Goal: Task Accomplishment & Management: Use online tool/utility

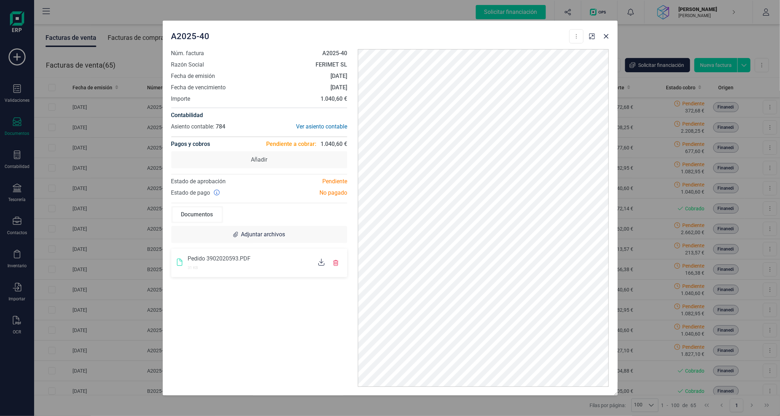
scroll to position [71, 0]
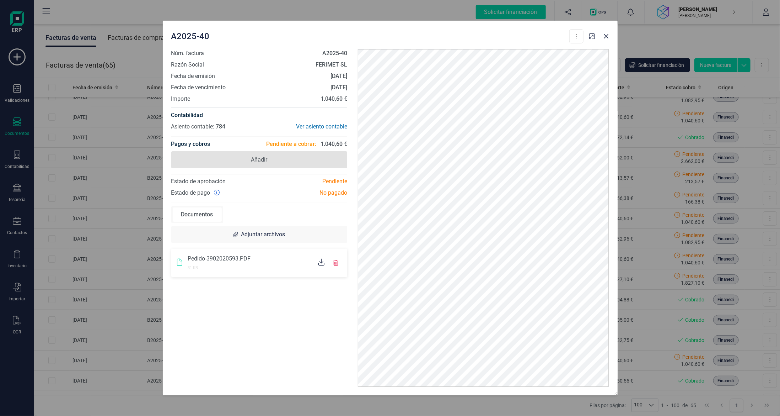
click at [288, 161] on span "Añadir" at bounding box center [259, 159] width 176 height 17
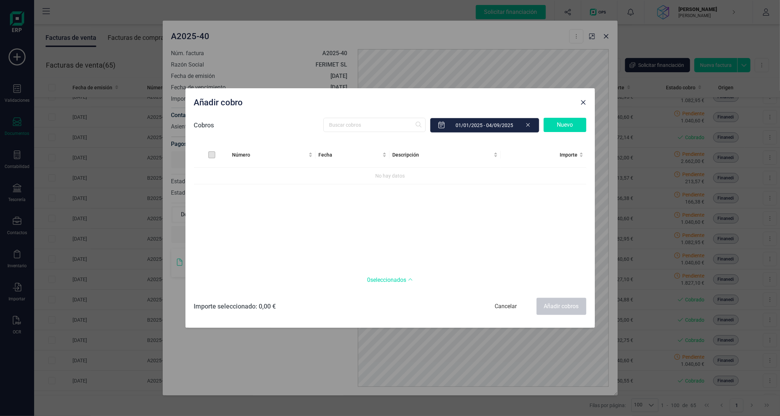
click at [564, 129] on div "Nuevo" at bounding box center [565, 125] width 43 height 14
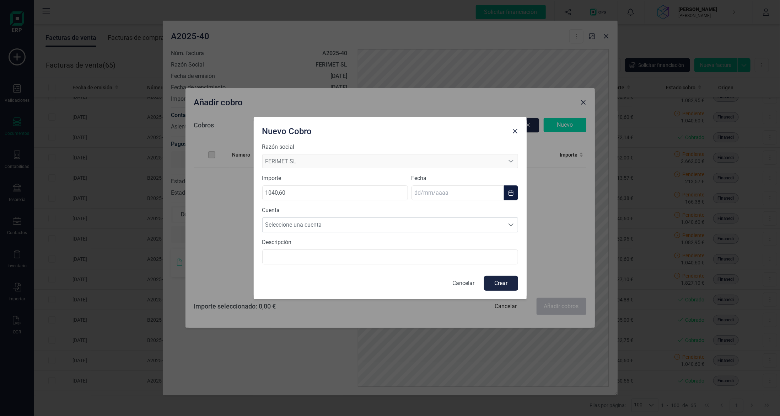
click at [453, 192] on input "text" at bounding box center [458, 192] width 92 height 15
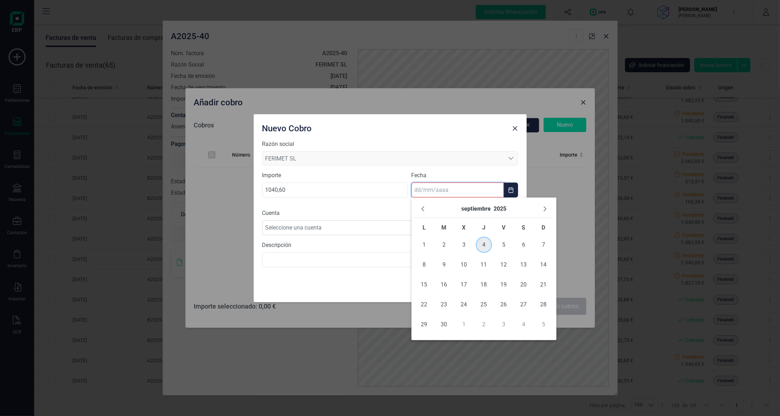
click at [482, 244] on span "4" at bounding box center [484, 244] width 14 height 14
type input "[DATE]"
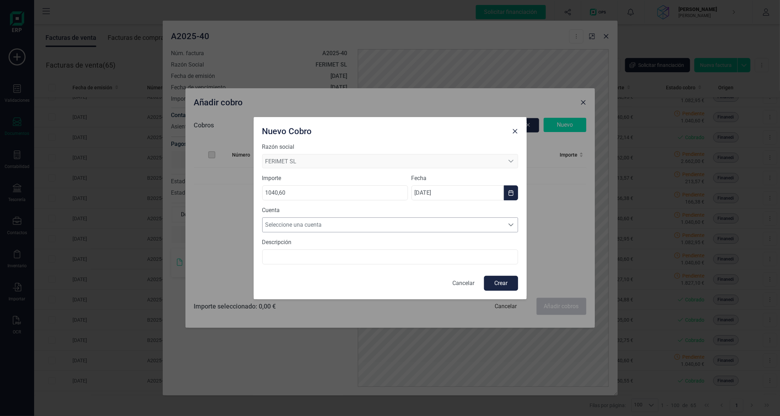
click at [353, 223] on span "Seleccione una cuenta" at bounding box center [384, 225] width 242 height 14
click at [353, 238] on li "[FINANCIAL_ID]" at bounding box center [390, 242] width 256 height 14
click at [498, 284] on button "Crear" at bounding box center [501, 282] width 34 height 15
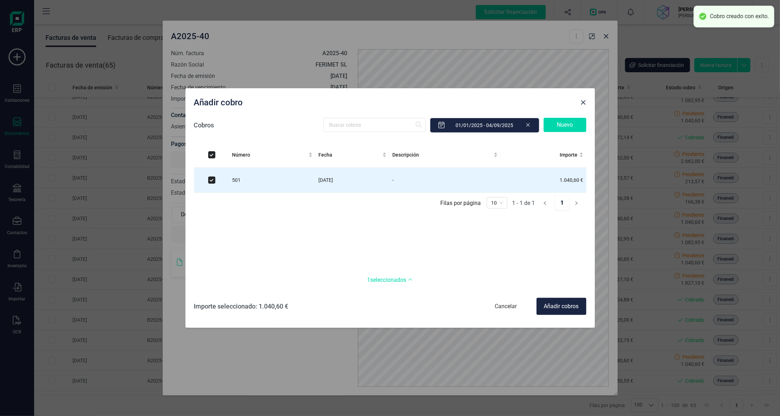
click at [561, 307] on div "Añadir cobros" at bounding box center [562, 306] width 50 height 17
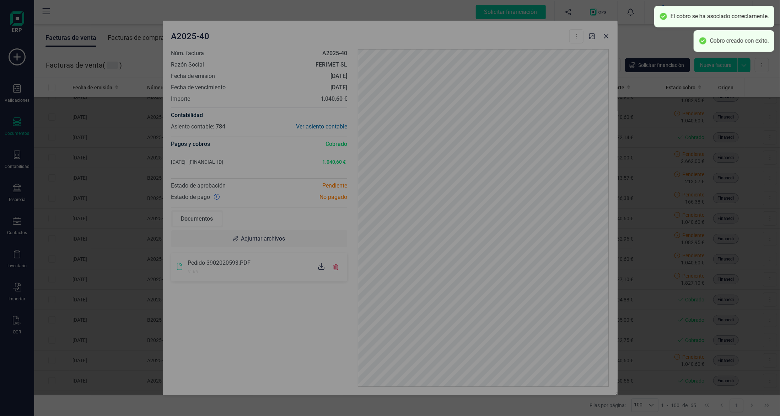
checkbox input "false"
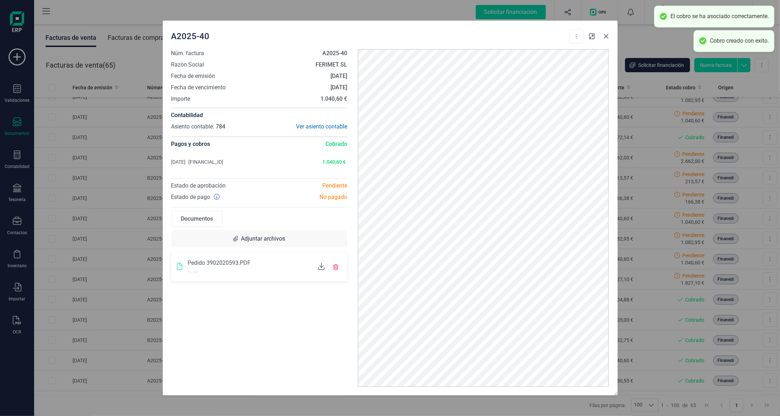
click at [606, 36] on icon "button" at bounding box center [606, 36] width 5 height 5
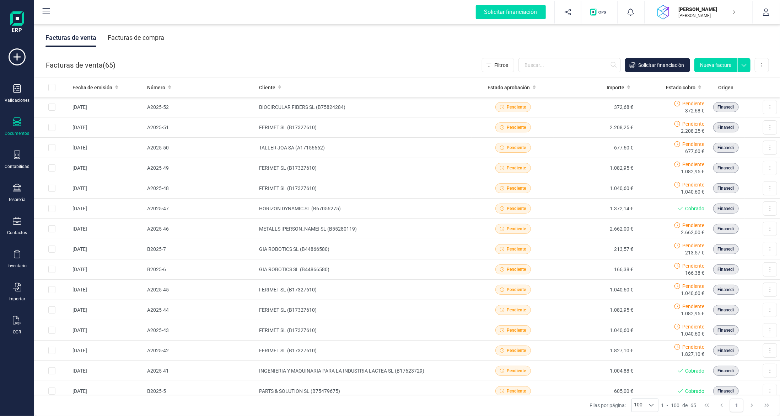
click at [119, 35] on div "Facturas de compra" at bounding box center [136, 37] width 57 height 18
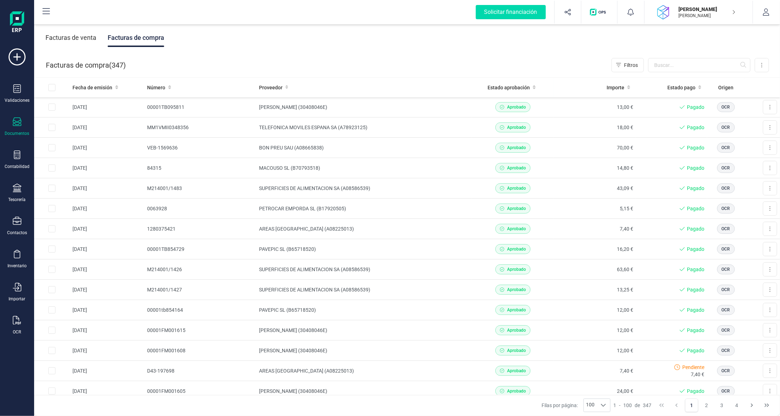
click at [85, 36] on div "Facturas de venta" at bounding box center [70, 37] width 51 height 18
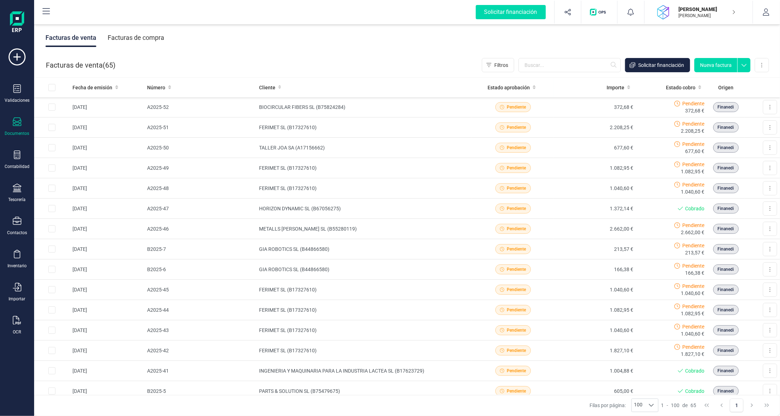
click at [140, 35] on div "Facturas de compra" at bounding box center [136, 37] width 57 height 18
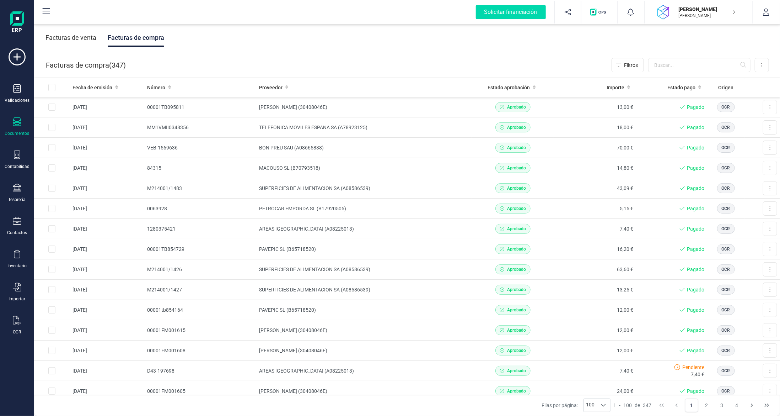
click at [55, 35] on div "Facturas de venta" at bounding box center [70, 37] width 51 height 18
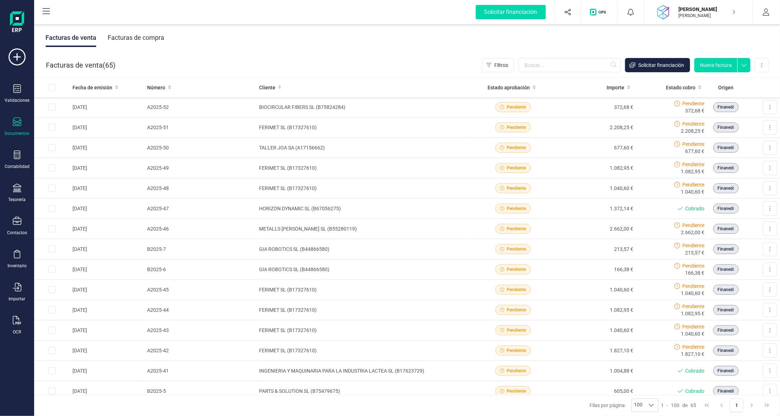
click at [725, 62] on button "Nueva factura" at bounding box center [716, 65] width 43 height 14
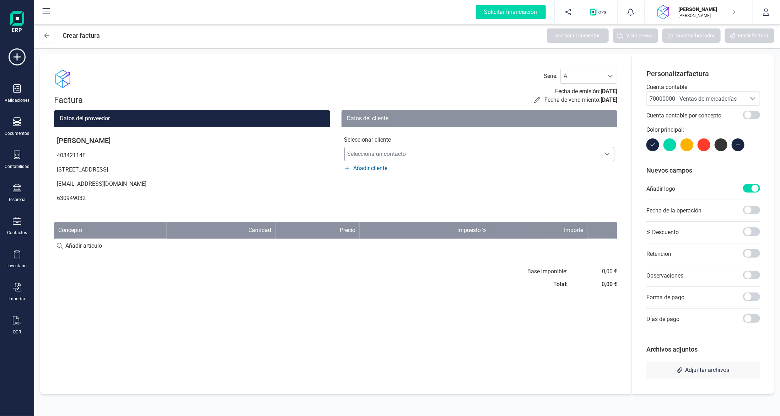
click at [387, 152] on span "Selecciona un contacto" at bounding box center [473, 154] width 256 height 14
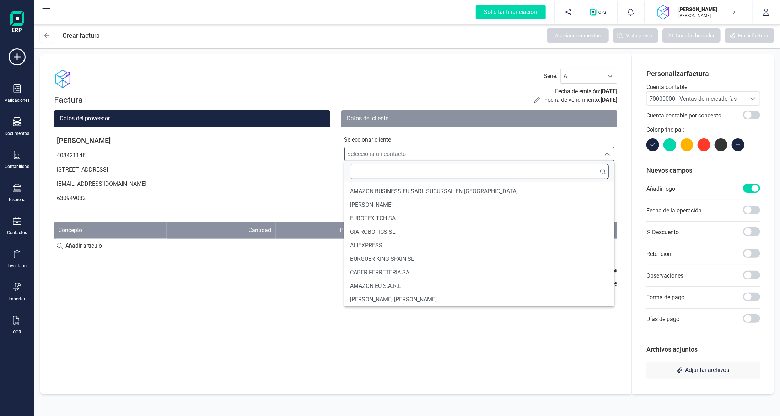
click at [396, 173] on input "text" at bounding box center [479, 171] width 259 height 15
type input "ferim"
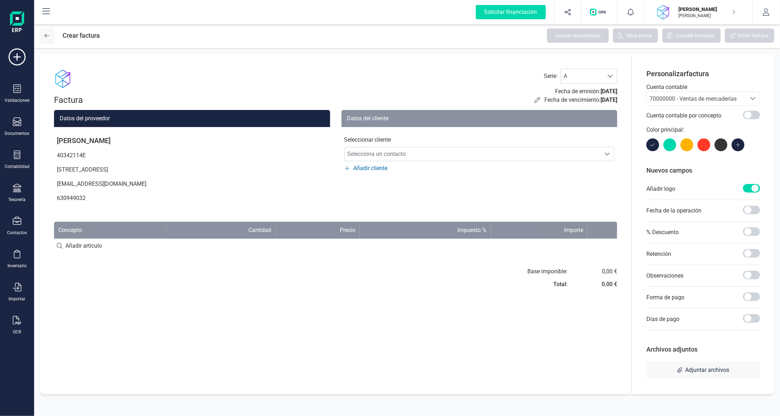
click at [48, 38] on icon at bounding box center [46, 36] width 5 height 6
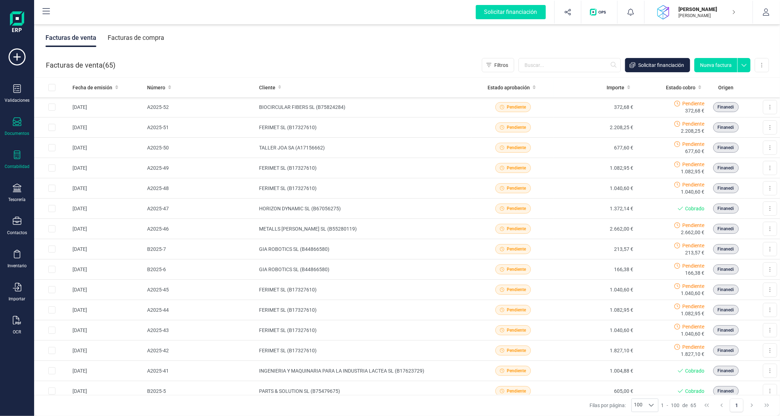
click at [16, 153] on icon at bounding box center [17, 154] width 6 height 9
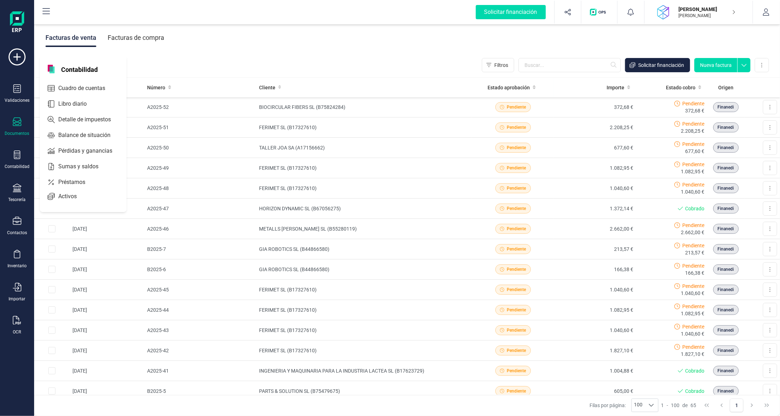
click at [11, 124] on div "Documentos" at bounding box center [17, 126] width 28 height 19
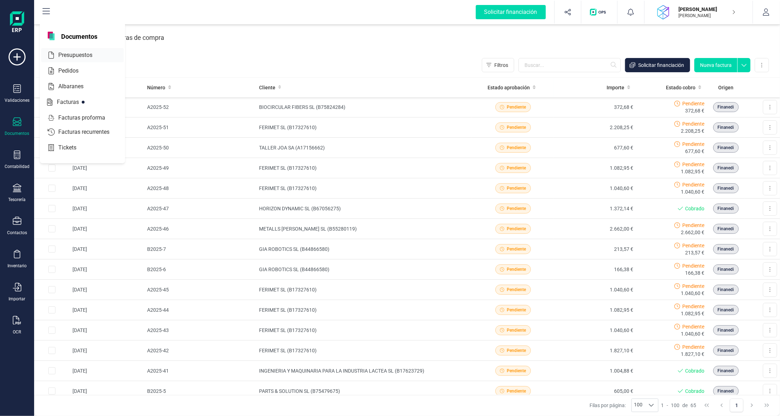
click at [81, 55] on span "Presupuestos" at bounding box center [80, 55] width 50 height 9
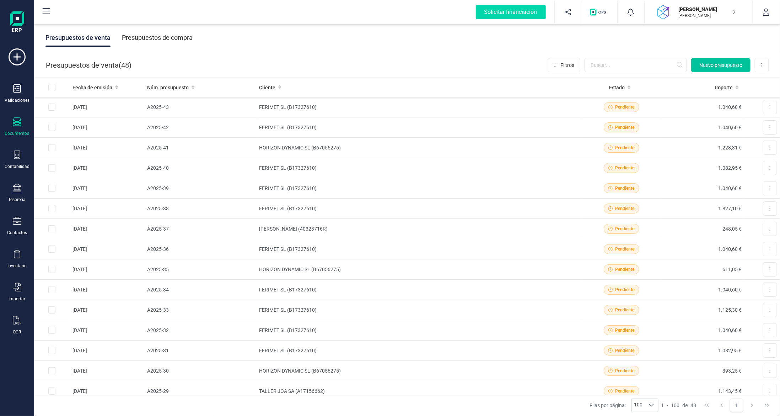
click at [711, 64] on span "Nuevo presupuesto" at bounding box center [721, 64] width 43 height 7
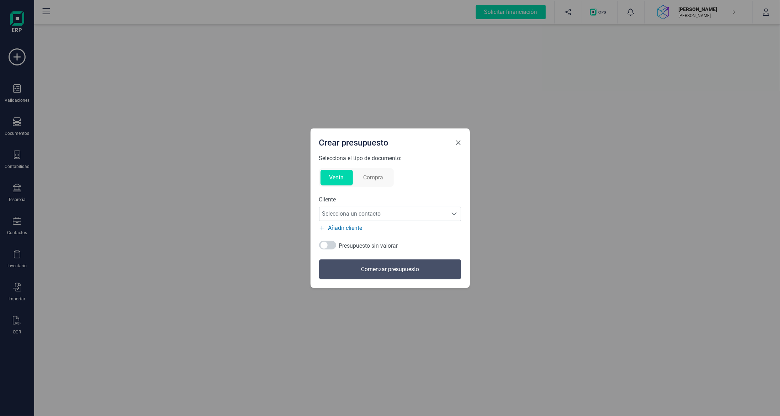
click at [460, 141] on span "Close" at bounding box center [459, 143] width 6 height 6
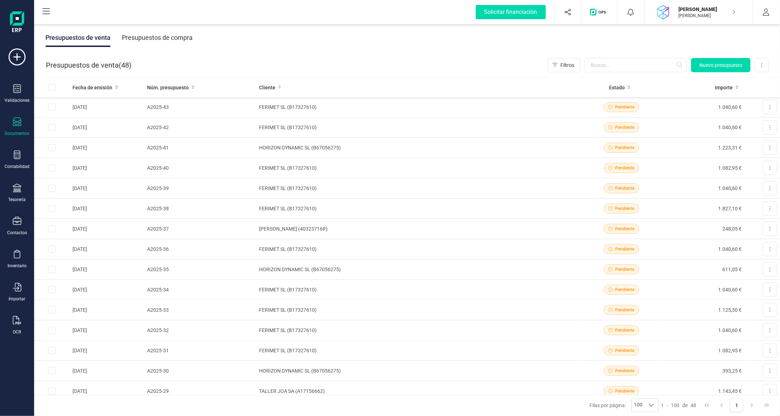
click at [12, 124] on div "Documentos" at bounding box center [17, 126] width 28 height 19
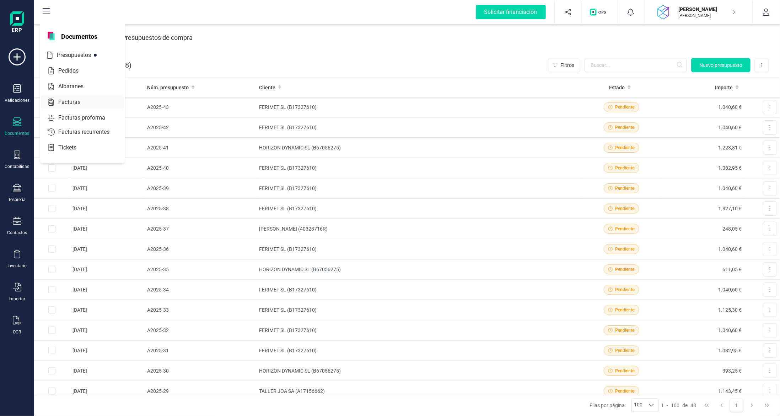
click at [73, 104] on span "Facturas" at bounding box center [74, 102] width 38 height 9
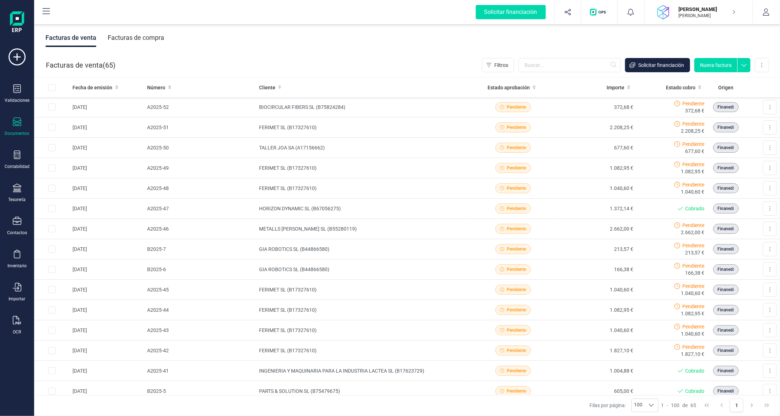
click at [159, 32] on div "Facturas de compra" at bounding box center [136, 37] width 57 height 18
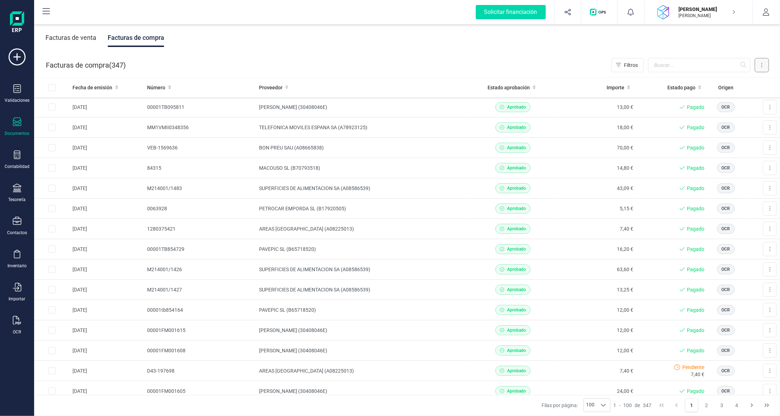
click at [763, 63] on icon at bounding box center [761, 65] width 1 height 6
click at [702, 127] on span "Escanear (OCR)" at bounding box center [713, 125] width 35 height 7
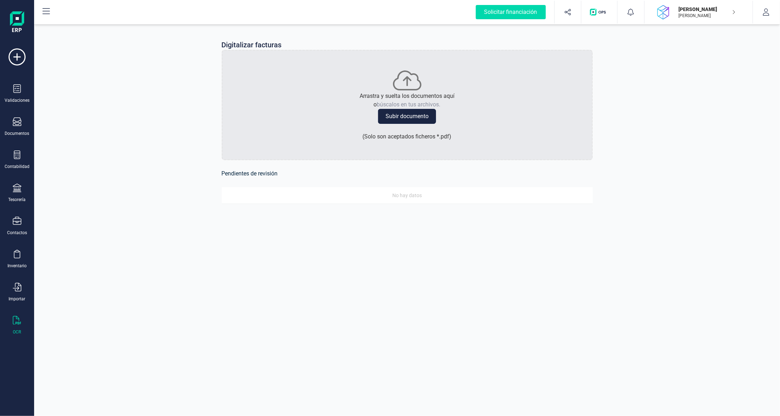
click at [417, 122] on button "Subir documento" at bounding box center [407, 116] width 58 height 15
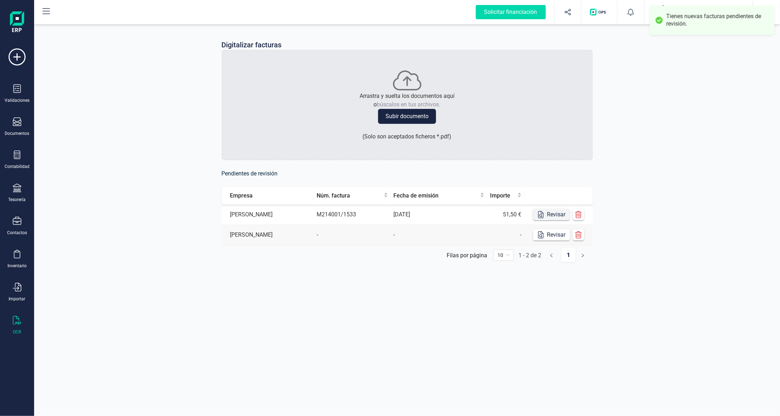
click at [557, 213] on button "Revisar" at bounding box center [551, 214] width 37 height 11
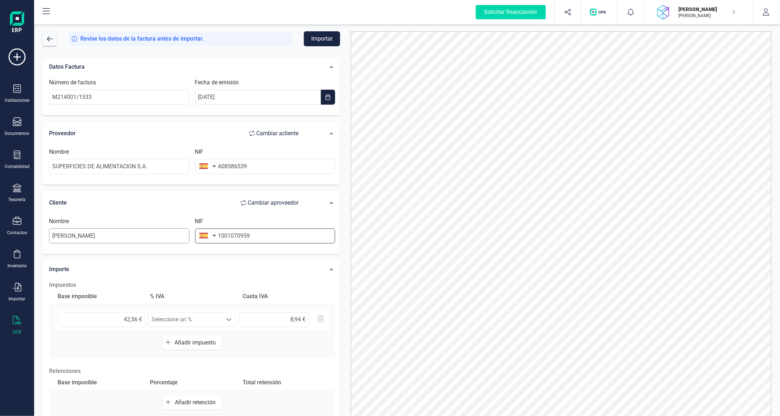
drag, startPoint x: 271, startPoint y: 229, endPoint x: 159, endPoint y: 230, distance: 112.0
click at [159, 230] on div "Nombre [PERSON_NAME] SAUBI NIF 1001070959" at bounding box center [192, 233] width 292 height 32
click at [201, 320] on span "Seleccione un %" at bounding box center [186, 319] width 74 height 14
click at [201, 318] on span "Seleccione un %" at bounding box center [186, 319] width 74 height 14
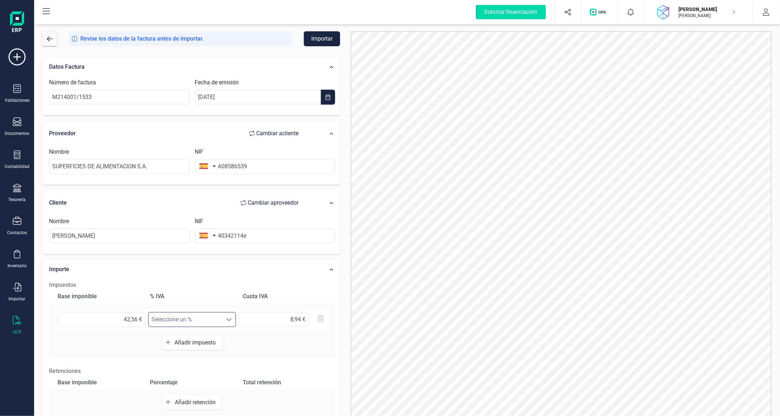
click at [225, 277] on div "Impuestos Base imponible % IVA Cuota IVA 42,56 € Seleccione un % Seleccione un …" at bounding box center [191, 371] width 293 height 188
click at [259, 239] on input "40342114e" at bounding box center [265, 235] width 140 height 15
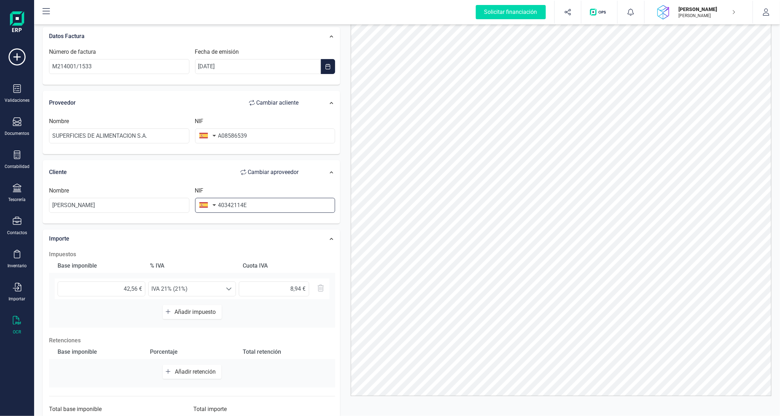
scroll to position [0, 0]
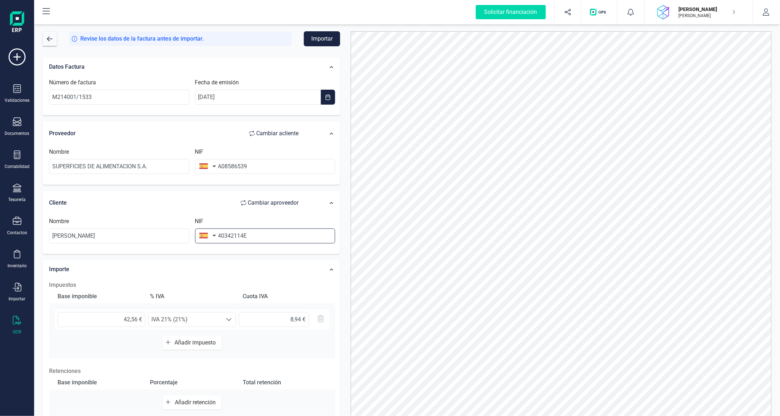
type input "40342114E"
click at [324, 37] on button "Importar" at bounding box center [322, 38] width 36 height 15
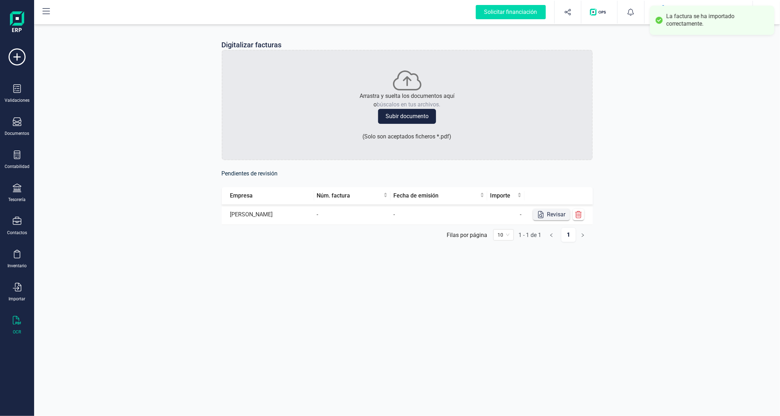
click at [543, 214] on icon "button" at bounding box center [540, 214] width 5 height 7
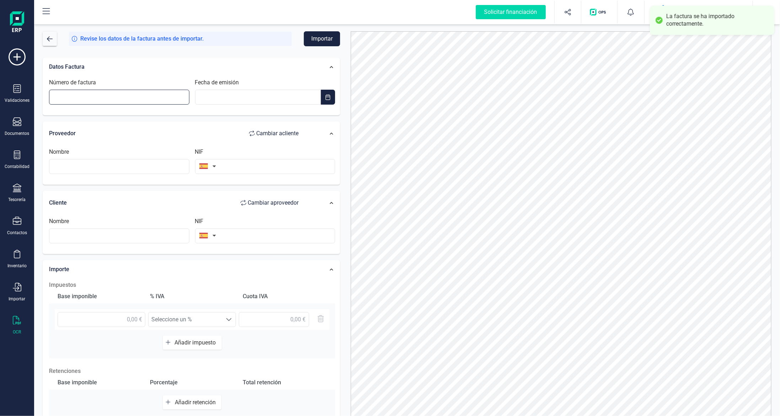
click at [130, 93] on input "Número de factura" at bounding box center [119, 97] width 140 height 15
type input "86929"
type input "__/__/____"
click at [259, 90] on input "__/__/____" at bounding box center [258, 97] width 126 height 15
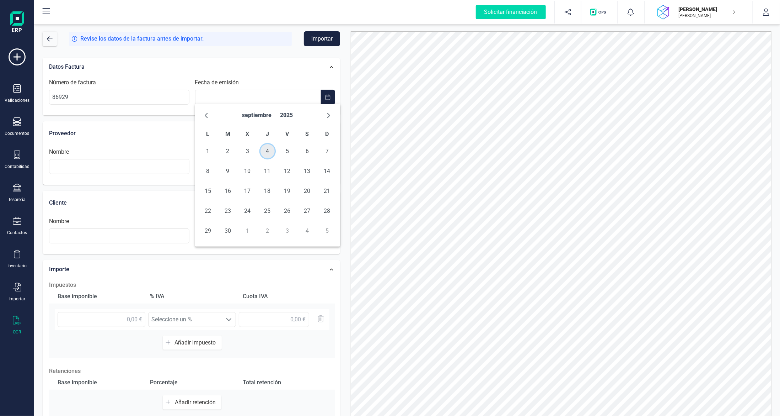
click at [263, 152] on span "4" at bounding box center [268, 151] width 14 height 14
type input "[DATE]"
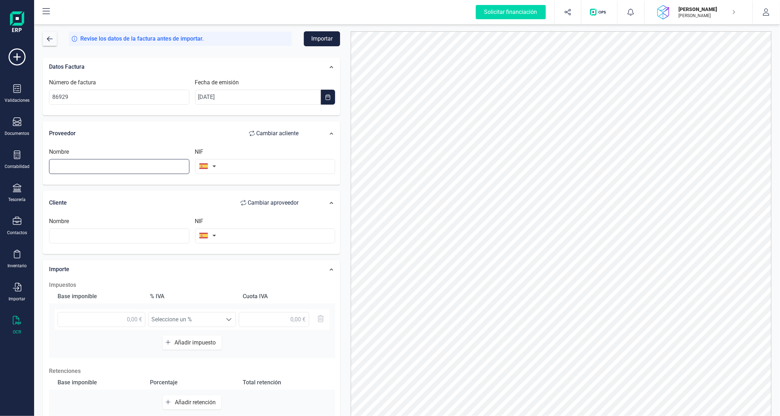
click at [160, 167] on input "text" at bounding box center [119, 166] width 140 height 15
click at [263, 170] on input "text" at bounding box center [265, 166] width 140 height 15
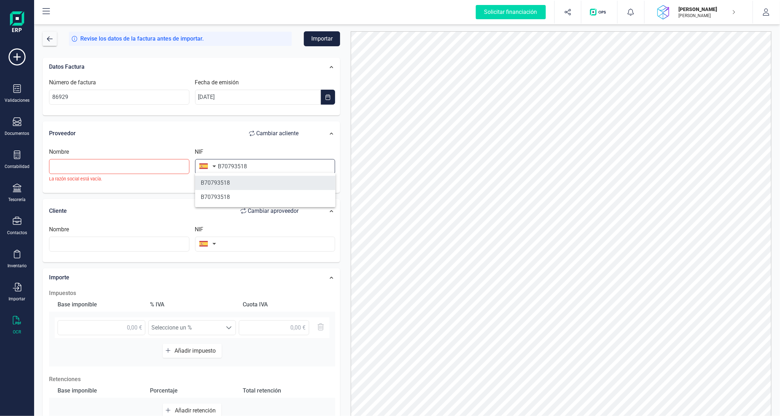
type input "B70793518"
click at [250, 183] on li "B70793518" at bounding box center [265, 183] width 140 height 14
type input "MACOUSO SL"
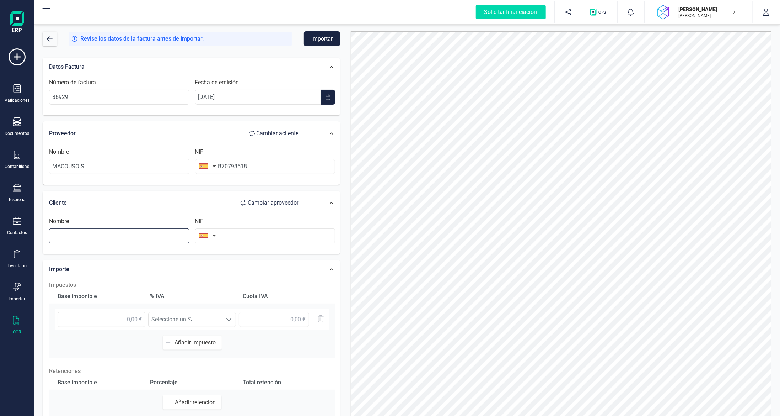
click at [135, 232] on input "text" at bounding box center [119, 235] width 140 height 15
type input "[PERSON_NAME]"
type input "40342114E"
click at [115, 322] on input "text" at bounding box center [102, 319] width 88 height 15
type input "13,45 €"
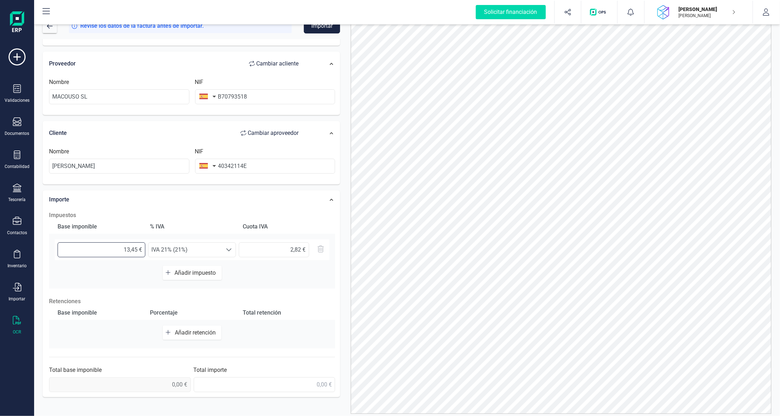
scroll to position [31, 0]
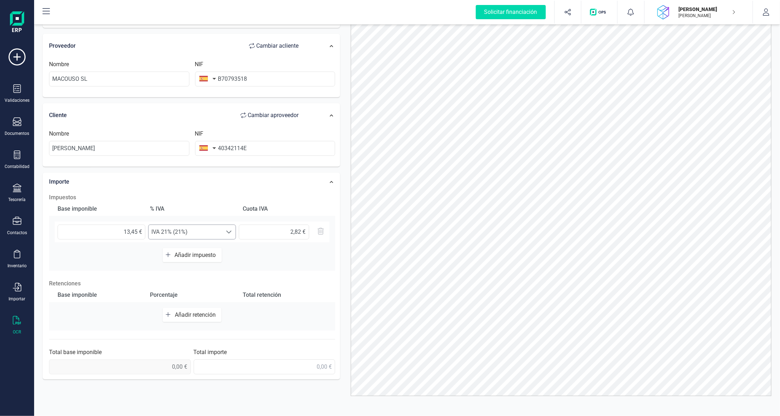
click at [212, 231] on span "IVA 21% (21%)" at bounding box center [186, 232] width 74 height 14
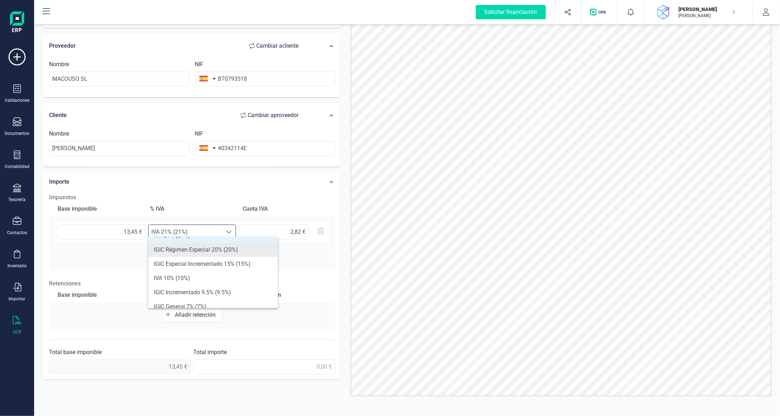
scroll to position [36, 0]
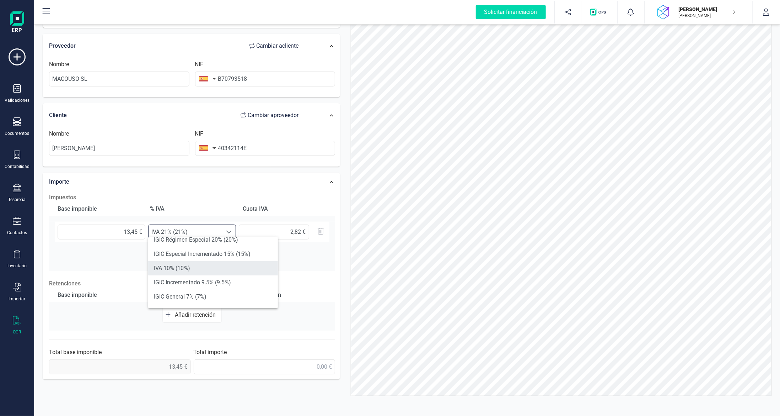
click at [215, 268] on li "IVA 10% (10%)" at bounding box center [213, 268] width 130 height 14
click at [276, 368] on input "text" at bounding box center [265, 366] width 142 height 15
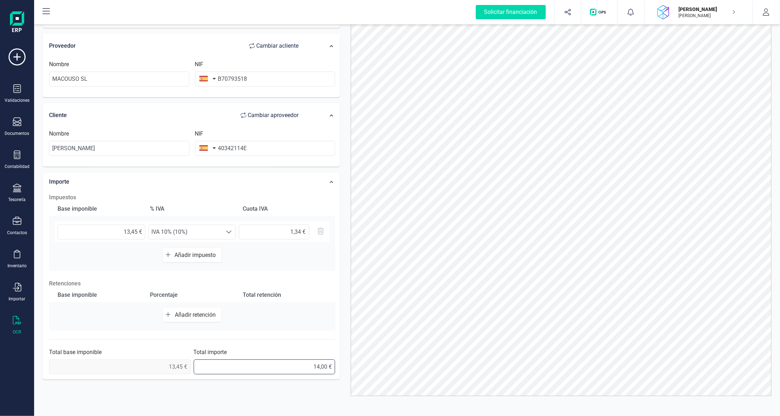
type input "14,80 €"
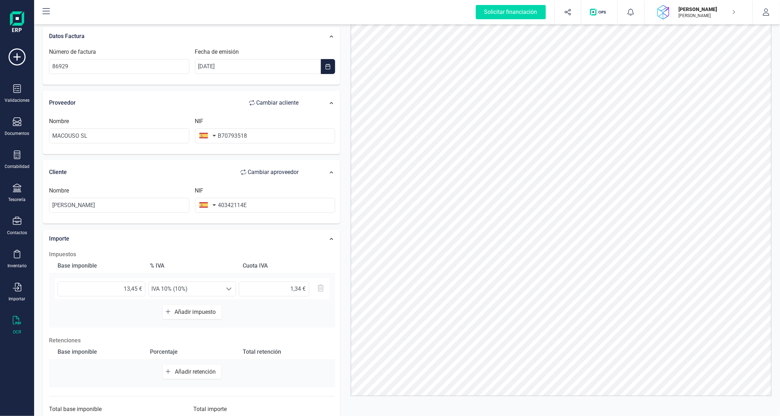
scroll to position [0, 0]
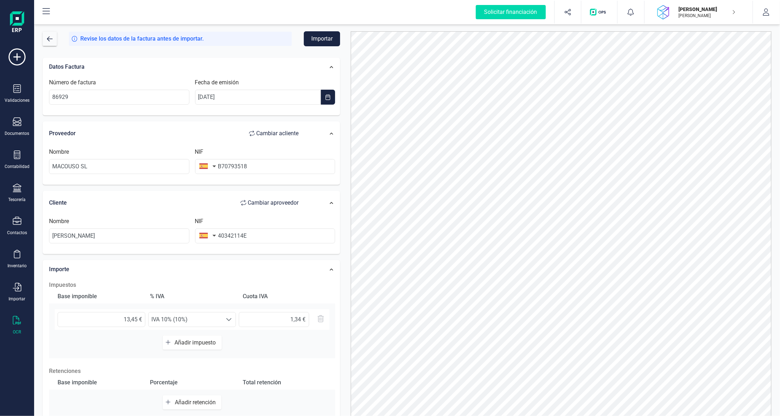
click at [320, 37] on button "Importar" at bounding box center [322, 38] width 36 height 15
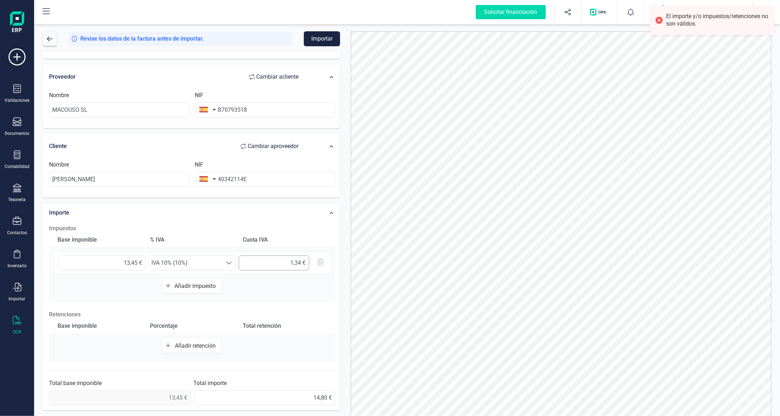
scroll to position [57, 0]
click at [299, 261] on input "text" at bounding box center [274, 262] width 70 height 15
type input "1,35 €"
click at [317, 41] on button "Importar" at bounding box center [322, 38] width 36 height 15
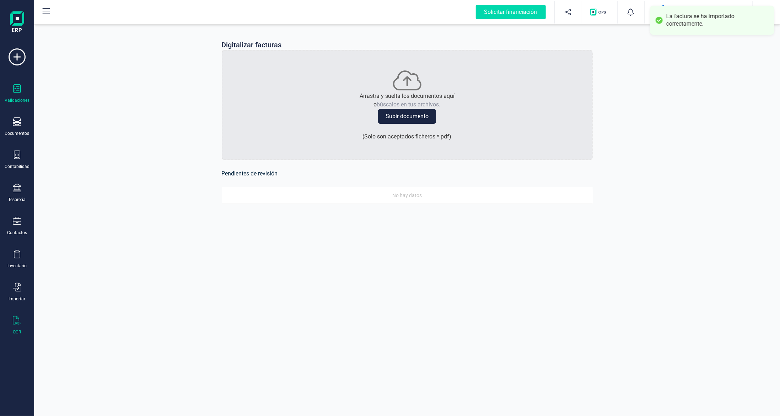
click at [14, 96] on div "Validaciones" at bounding box center [17, 93] width 28 height 19
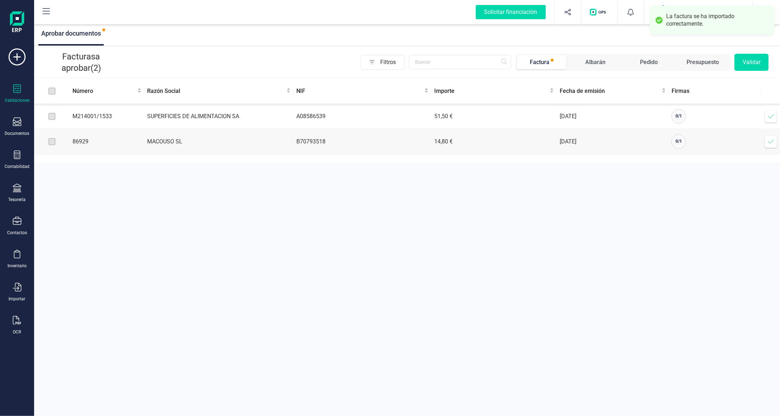
click at [771, 118] on icon at bounding box center [771, 116] width 7 height 7
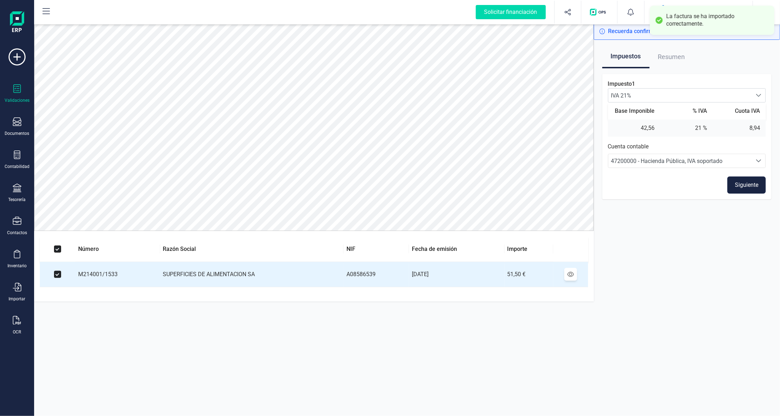
click at [744, 186] on button "Siguiente" at bounding box center [747, 184] width 38 height 17
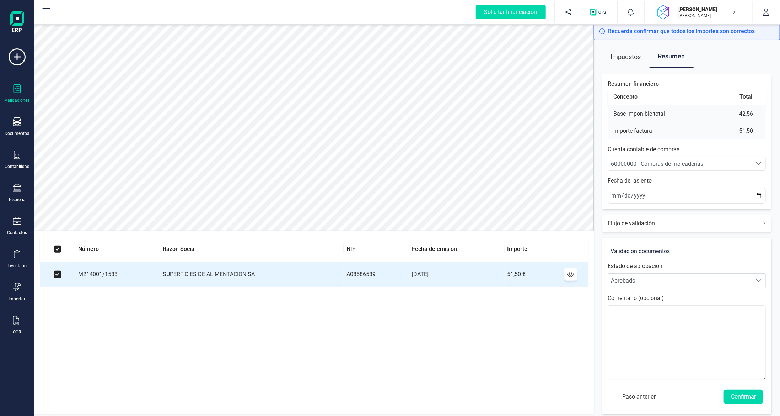
click at [674, 161] on span "60000000 - Compras de mercaderías" at bounding box center [657, 163] width 92 height 7
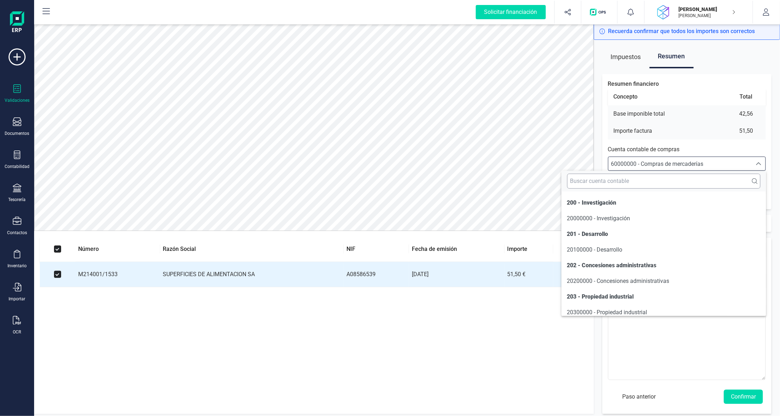
scroll to position [3399, 0]
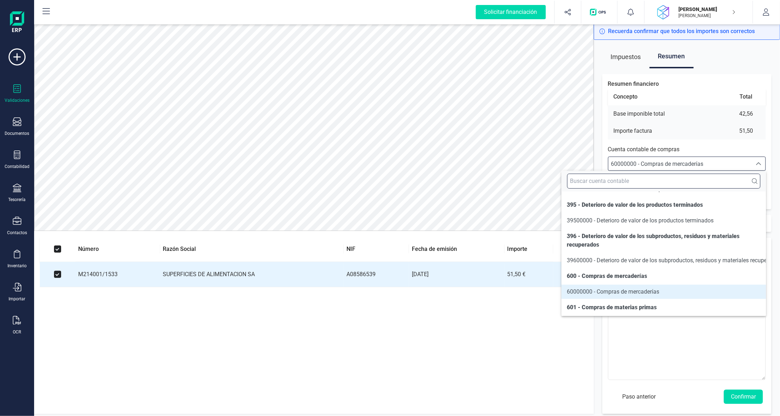
click at [673, 182] on input "text" at bounding box center [663, 180] width 193 height 15
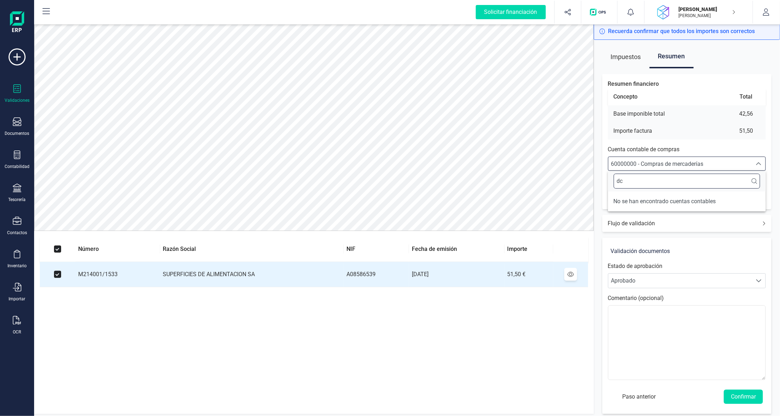
scroll to position [0, 0]
type input "d"
type input "combu"
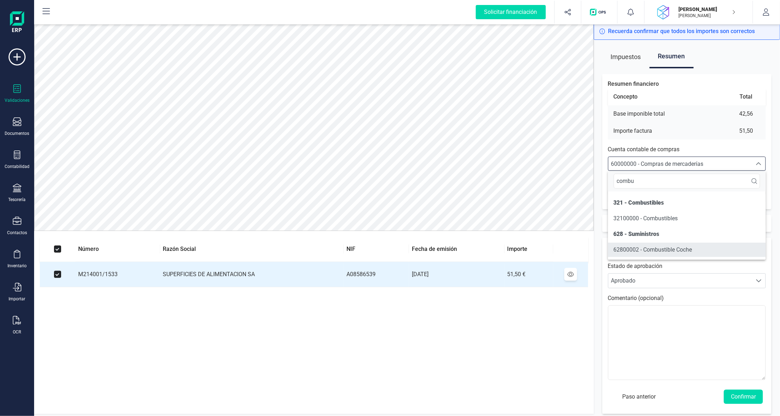
click at [679, 249] on span "62800002 - Combustible Coche" at bounding box center [653, 249] width 79 height 7
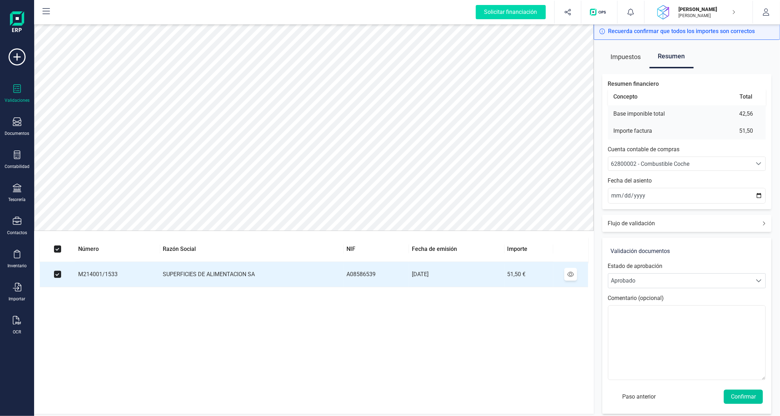
click at [738, 396] on button "Confirmar" at bounding box center [743, 396] width 39 height 14
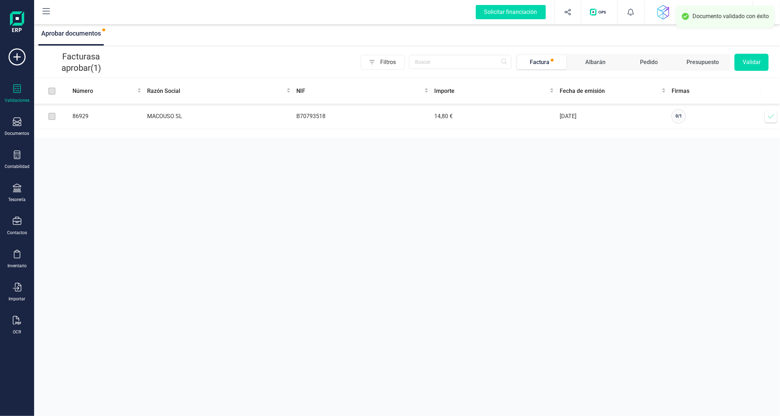
click at [768, 114] on icon at bounding box center [771, 116] width 7 height 7
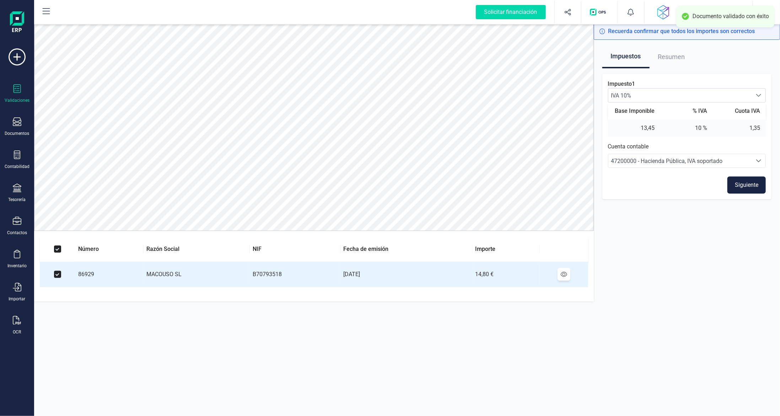
click at [746, 186] on button "Siguiente" at bounding box center [747, 184] width 38 height 17
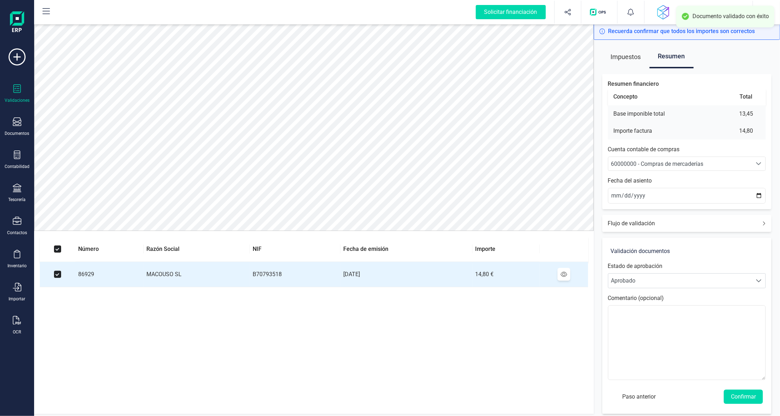
click at [686, 161] on span "60000000 - Compras de mercaderías" at bounding box center [657, 163] width 92 height 7
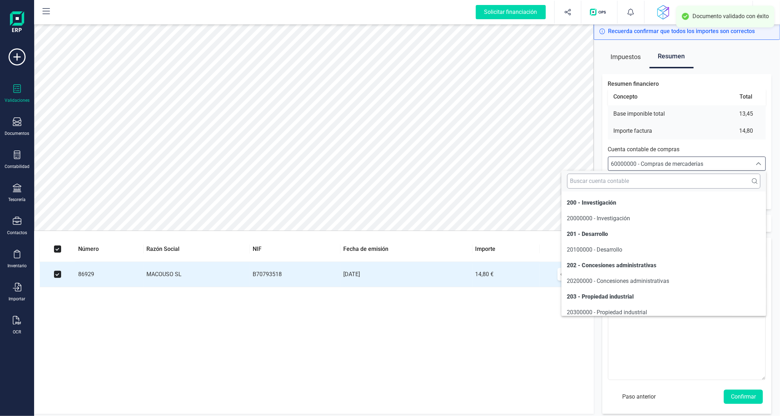
scroll to position [3399, 0]
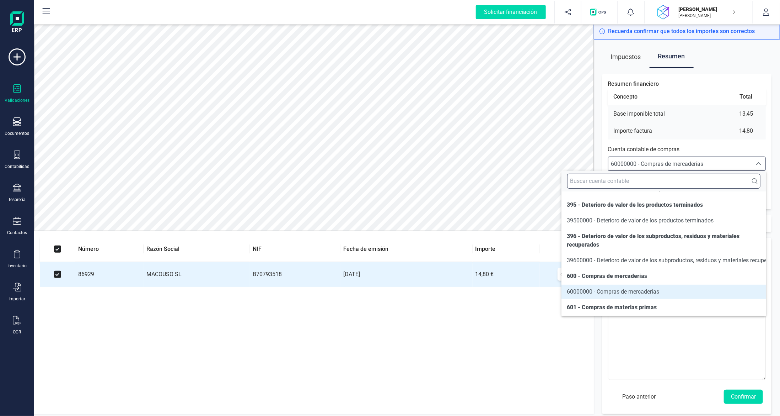
click at [678, 178] on input "text" at bounding box center [663, 180] width 193 height 15
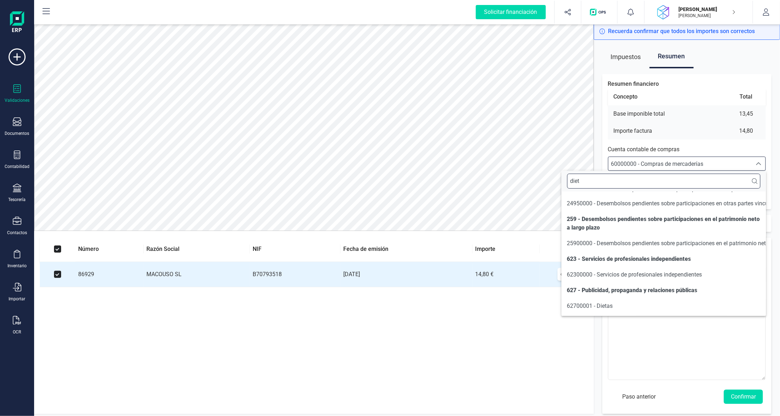
scroll to position [0, 0]
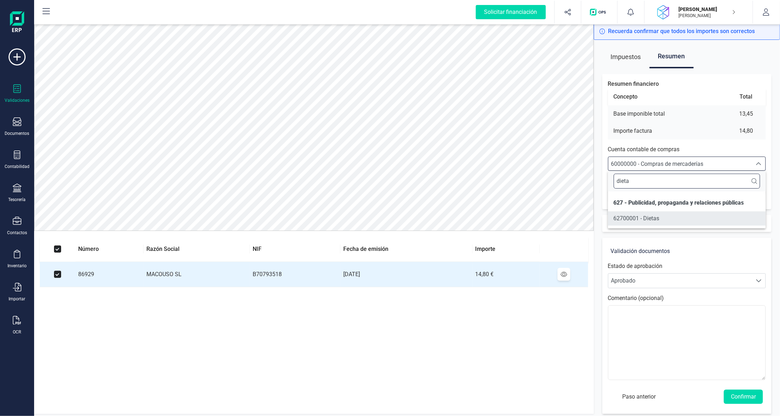
type input "dieta"
click at [653, 212] on li "62700001 - Dietas" at bounding box center [687, 218] width 158 height 14
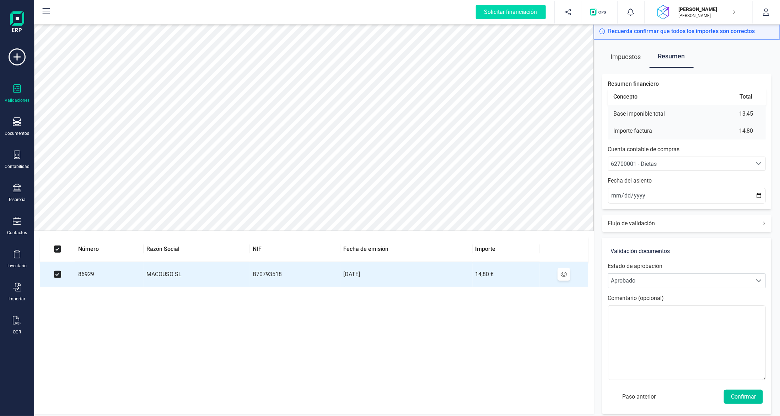
click at [744, 402] on button "Confirmar" at bounding box center [743, 396] width 39 height 14
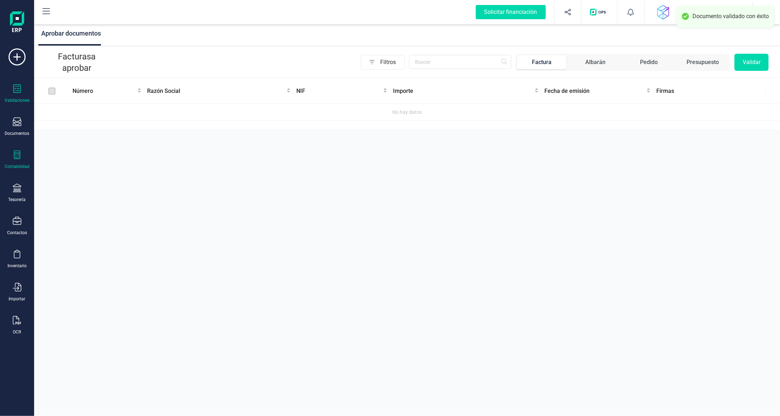
click at [25, 157] on div "Contabilidad" at bounding box center [17, 159] width 28 height 19
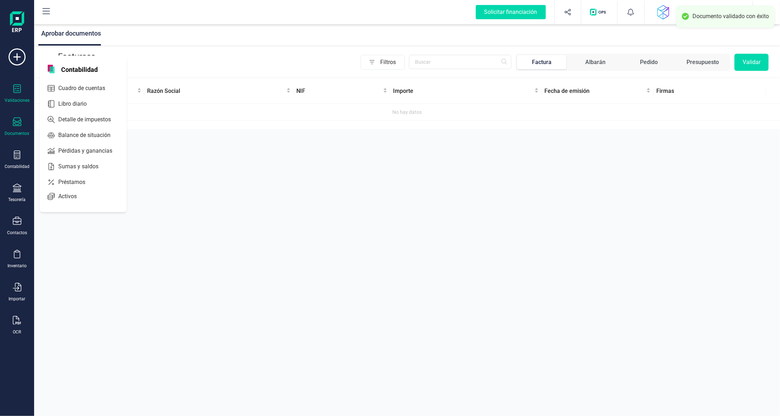
click at [18, 124] on icon at bounding box center [17, 121] width 9 height 9
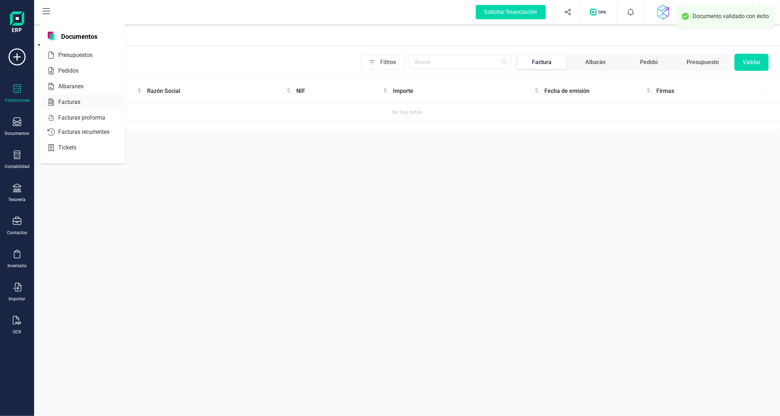
click at [74, 97] on div "Facturas" at bounding box center [82, 102] width 82 height 14
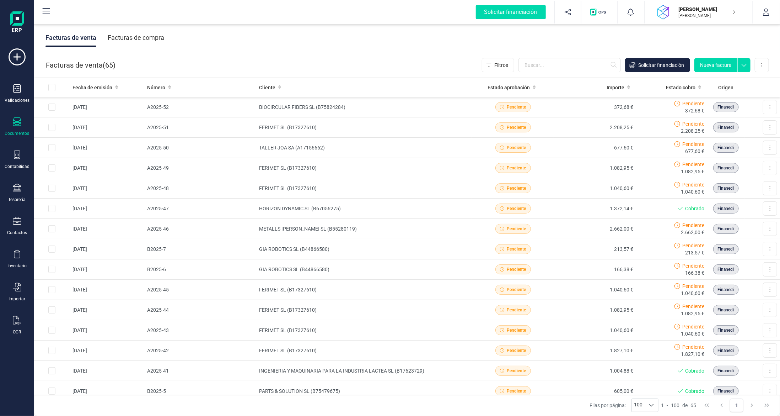
click at [154, 37] on div "Facturas de compra" at bounding box center [136, 37] width 57 height 18
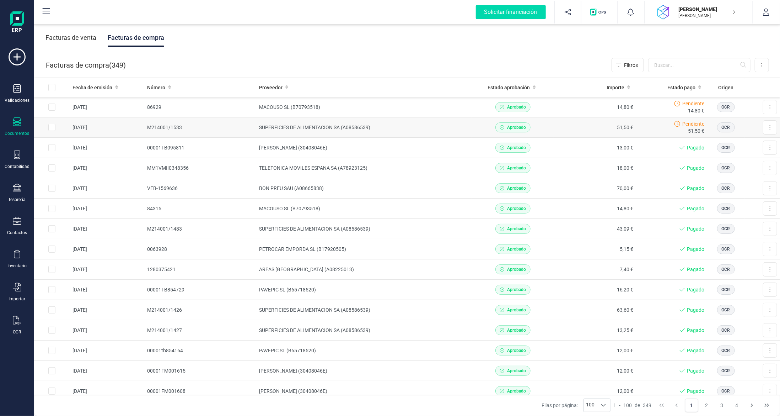
click at [343, 125] on td "SUPERFICIES DE ALIMENTACION SA (A08586539)" at bounding box center [364, 127] width 216 height 20
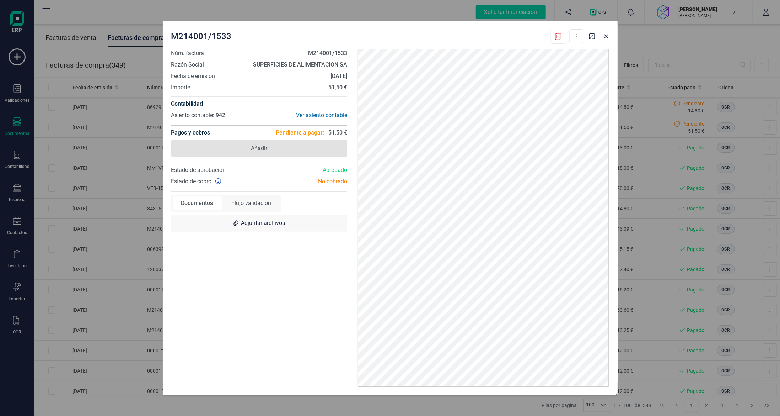
click at [300, 151] on span "Añadir" at bounding box center [259, 148] width 176 height 17
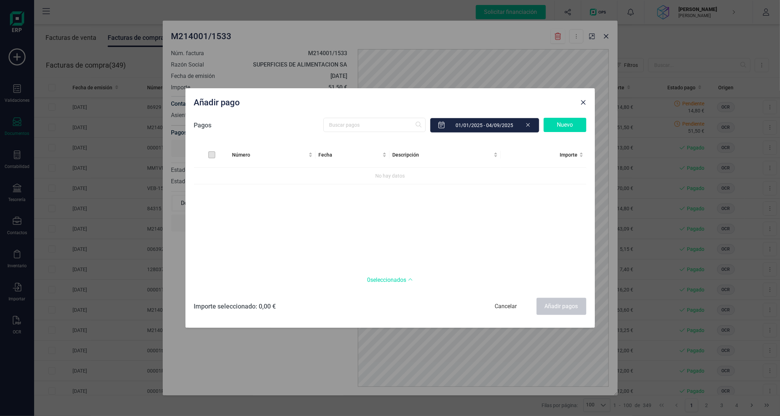
click at [579, 124] on div "Nuevo" at bounding box center [565, 125] width 43 height 14
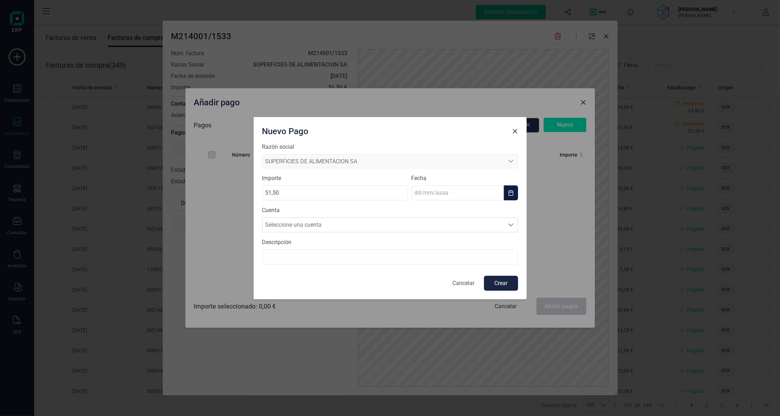
click at [440, 193] on input "text" at bounding box center [458, 192] width 92 height 15
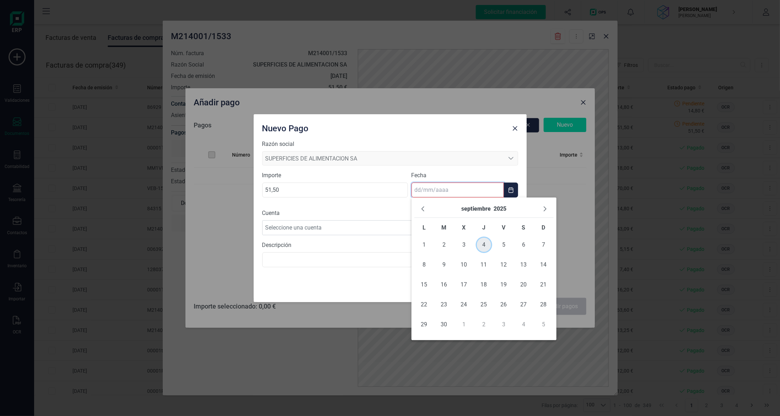
click at [482, 242] on span "4" at bounding box center [484, 244] width 14 height 14
type input "[DATE]"
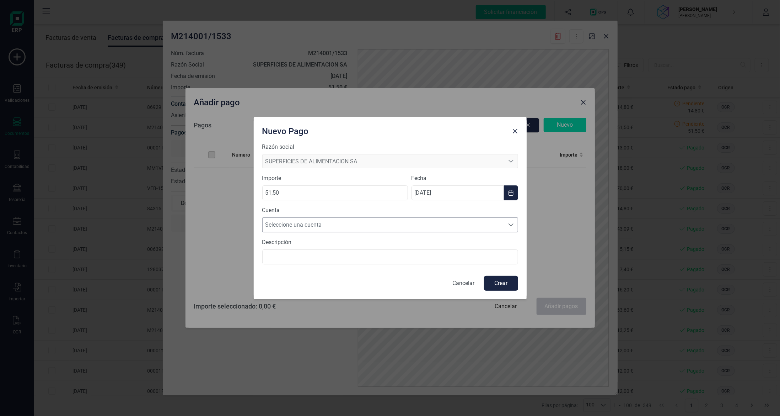
click at [425, 223] on span "Seleccione una cuenta" at bounding box center [384, 225] width 242 height 14
click at [419, 237] on li "[FINANCIAL_ID]" at bounding box center [390, 242] width 256 height 14
click at [504, 281] on button "Crear" at bounding box center [501, 282] width 34 height 15
checkbox input "true"
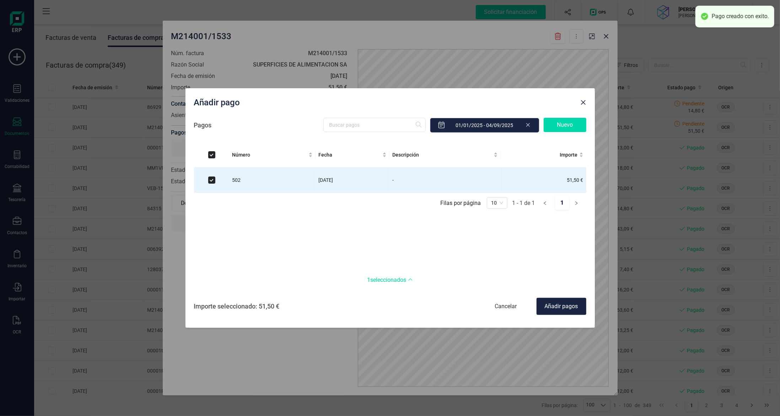
click at [561, 306] on div "Añadir pagos" at bounding box center [562, 306] width 50 height 17
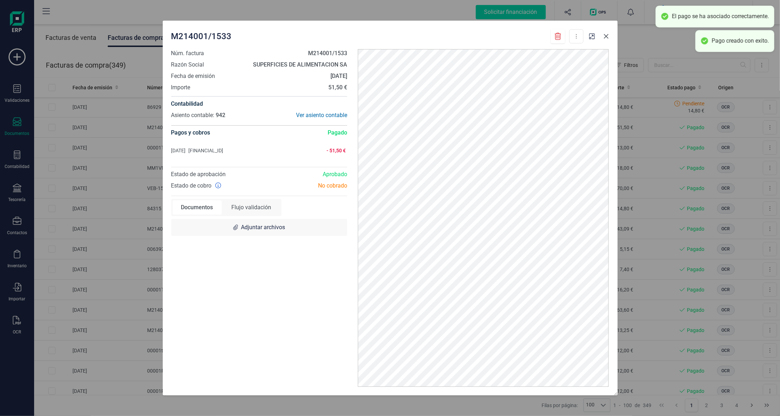
click at [605, 32] on button "button" at bounding box center [606, 36] width 11 height 11
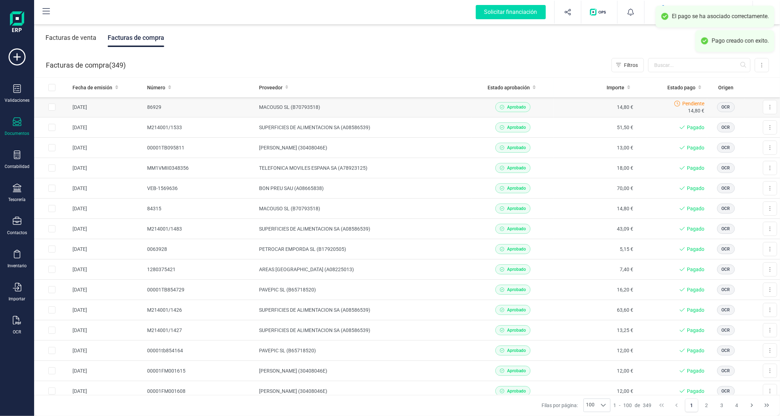
click at [371, 105] on td "MACOUSO SL (B70793518)" at bounding box center [364, 107] width 216 height 20
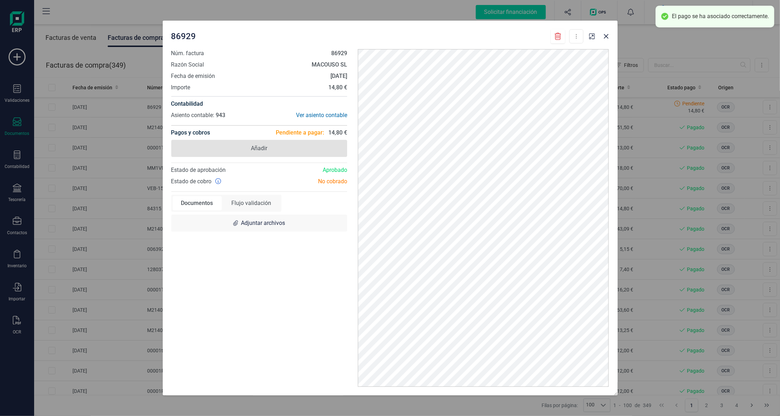
click at [285, 150] on span "Añadir" at bounding box center [259, 148] width 176 height 17
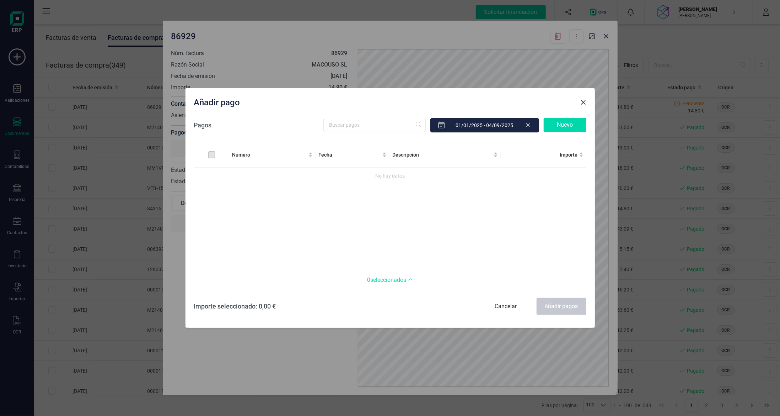
click at [560, 124] on div "Nuevo" at bounding box center [565, 125] width 43 height 14
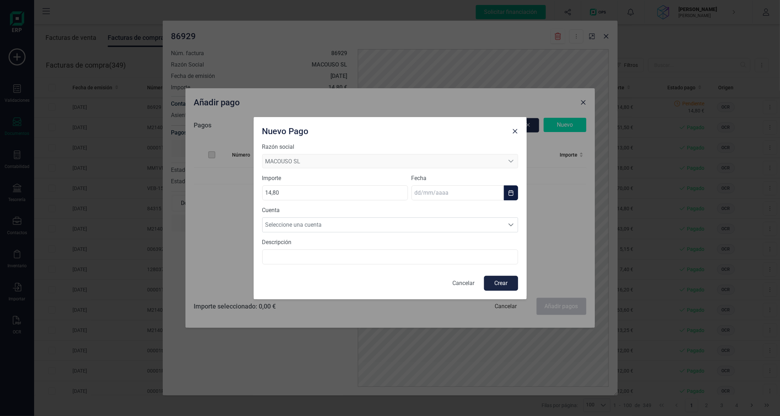
click at [461, 194] on input "text" at bounding box center [458, 192] width 92 height 15
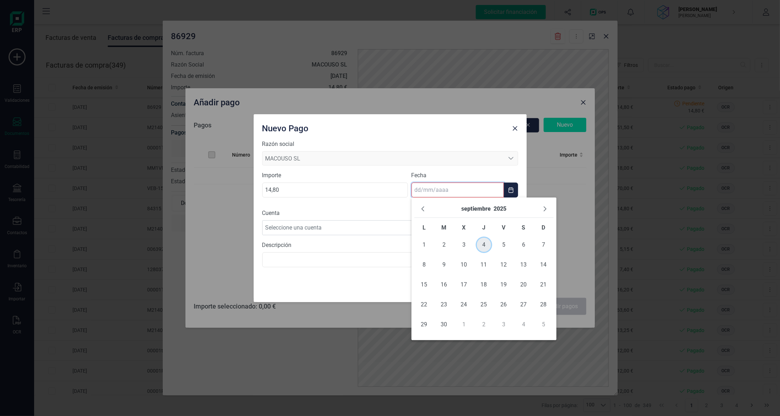
click at [485, 247] on span "4" at bounding box center [484, 244] width 14 height 14
type input "[DATE]"
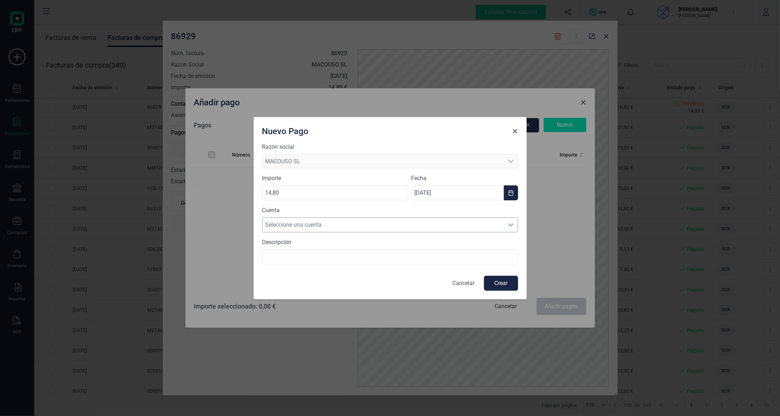
click at [403, 225] on span "Seleccione una cuenta" at bounding box center [384, 225] width 242 height 14
click at [398, 242] on li "[FINANCIAL_ID]" at bounding box center [390, 242] width 256 height 14
drag, startPoint x: 483, startPoint y: 279, endPoint x: 491, endPoint y: 280, distance: 7.9
click at [484, 279] on div "Cancelar Crear" at bounding box center [485, 282] width 65 height 15
click at [491, 280] on button "Crear" at bounding box center [501, 282] width 34 height 15
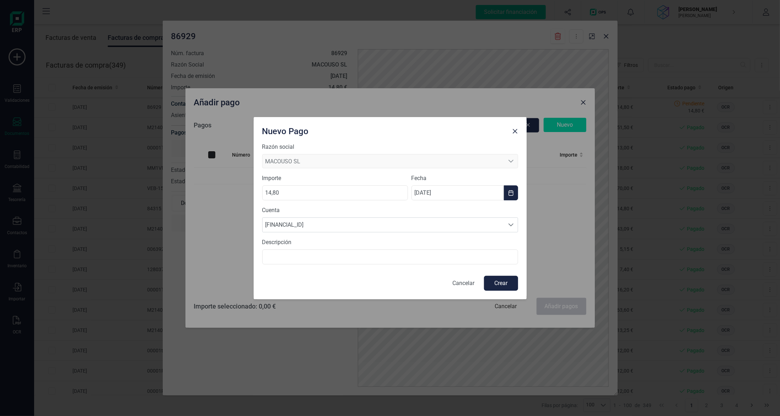
checkbox input "true"
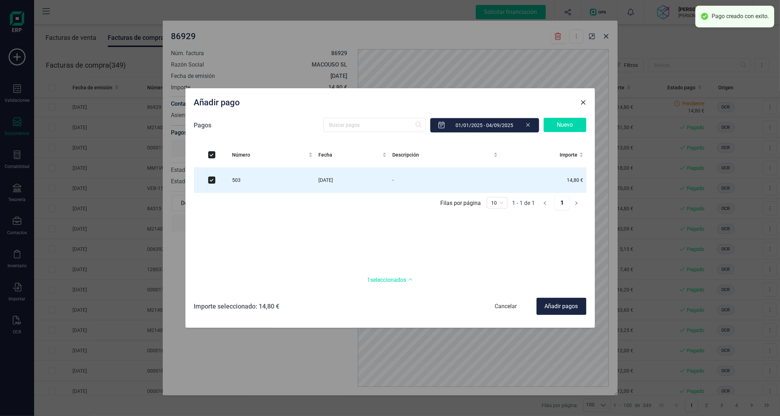
click at [566, 310] on div "Añadir pagos" at bounding box center [562, 306] width 50 height 17
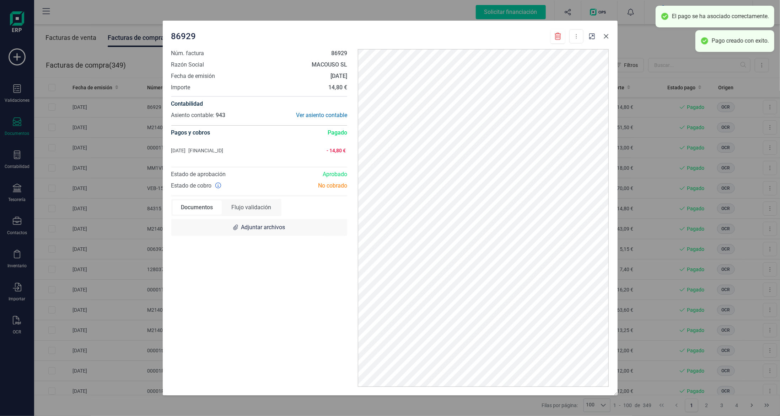
click at [607, 35] on icon "button" at bounding box center [607, 36] width 6 height 6
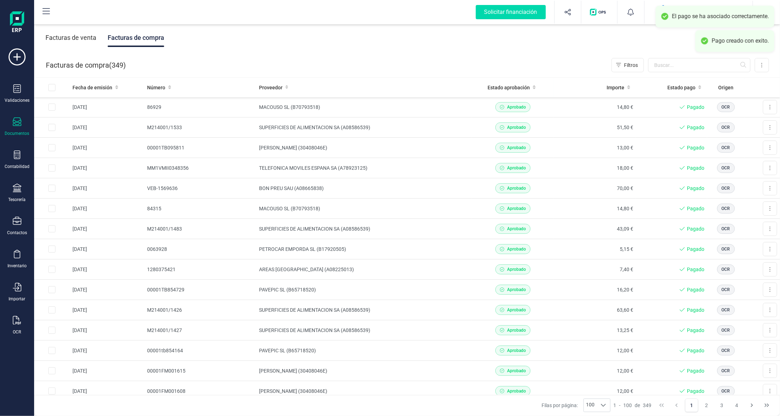
click at [531, 53] on div "Facturas de compra ( 349 ) Filtros Importar Carga masiva (Excel) Factura electr…" at bounding box center [407, 65] width 746 height 24
click at [22, 157] on div "Contabilidad" at bounding box center [17, 159] width 28 height 19
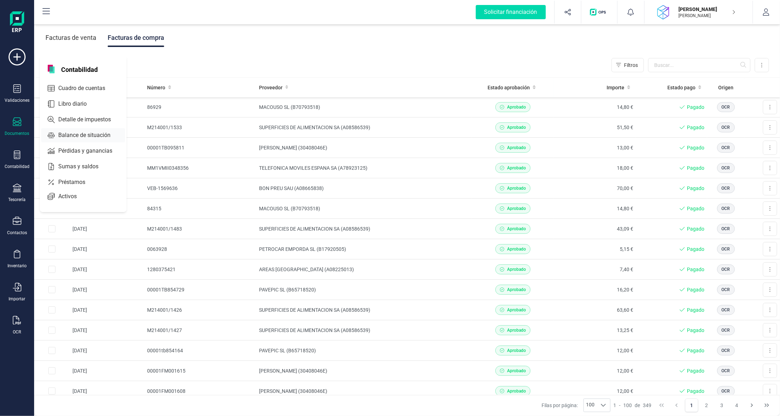
click at [87, 133] on span "Balance de situación" at bounding box center [89, 135] width 68 height 9
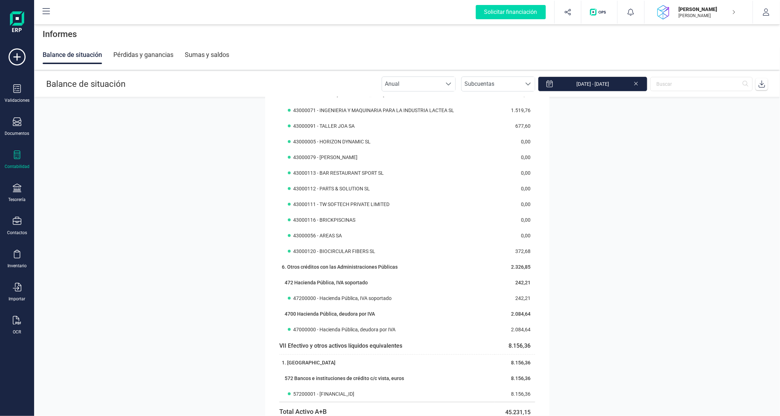
scroll to position [462, 0]
